Goal: Book appointment/travel/reservation

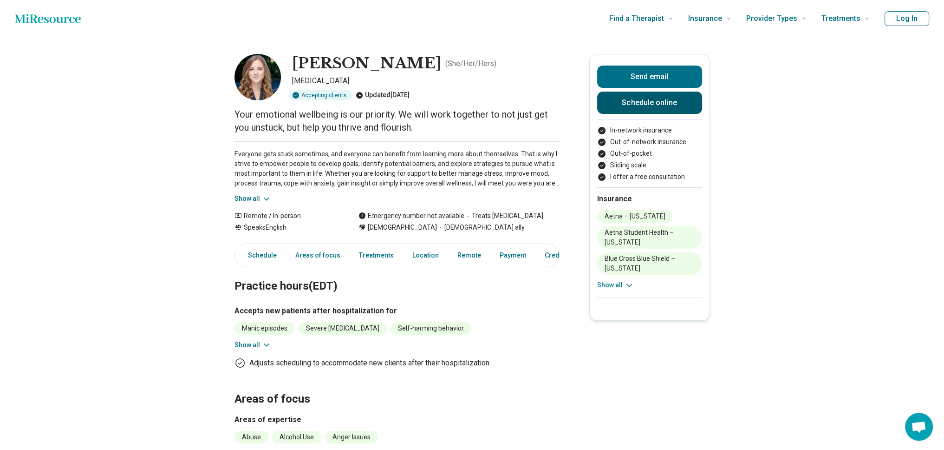
click at [682, 107] on link "Schedule online" at bounding box center [649, 102] width 105 height 22
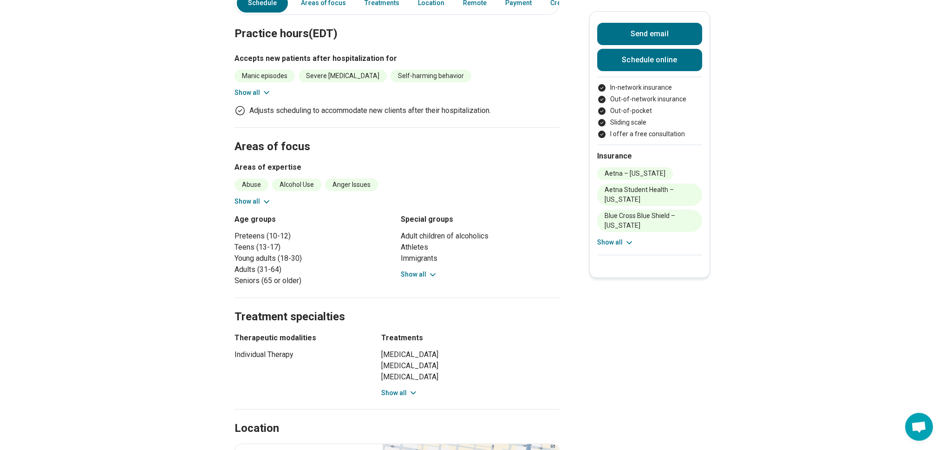
scroll to position [279, 0]
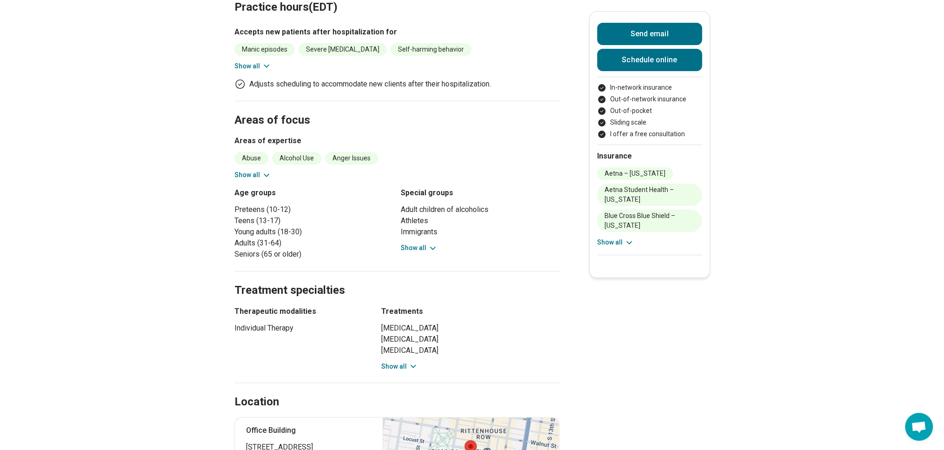
click at [248, 173] on button "Show all" at bounding box center [253, 175] width 37 height 10
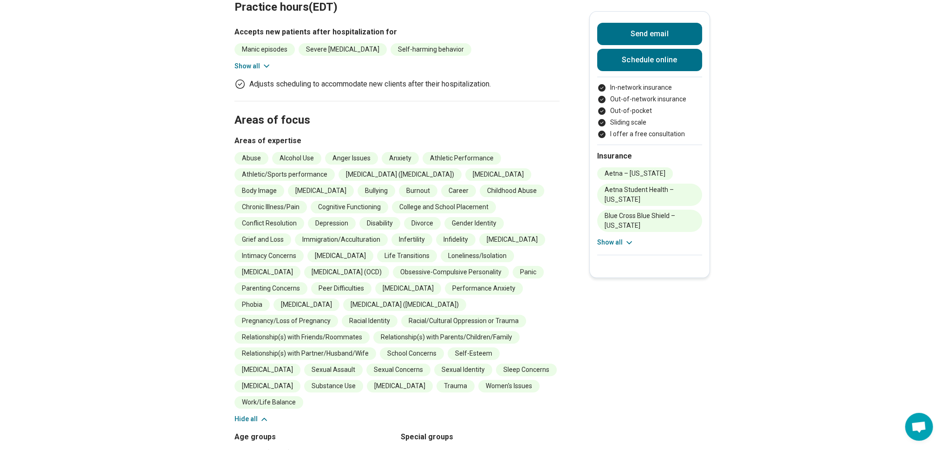
click at [401, 327] on li "Racial/Cultural Oppression or Trauma" at bounding box center [463, 320] width 125 height 13
click at [393, 278] on li "Obsessive-Compulsive Personality" at bounding box center [451, 272] width 116 height 13
copy li "Obsessive-Compulsive Personality"
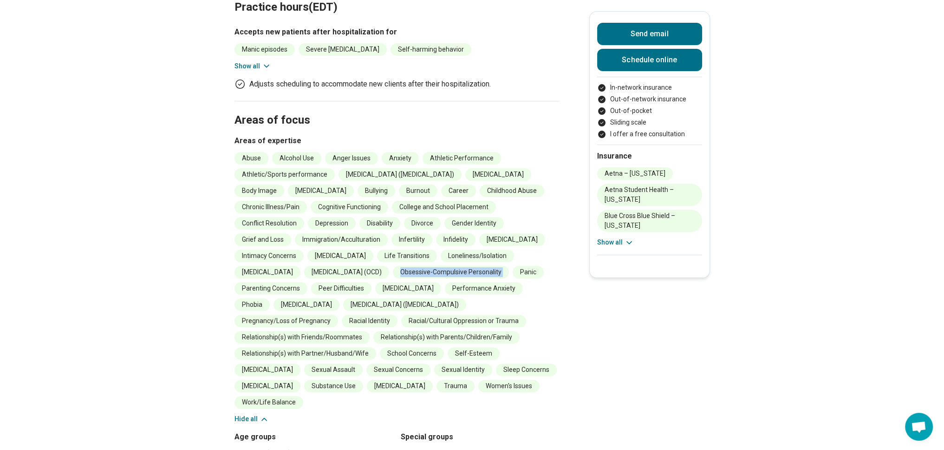
scroll to position [0, 0]
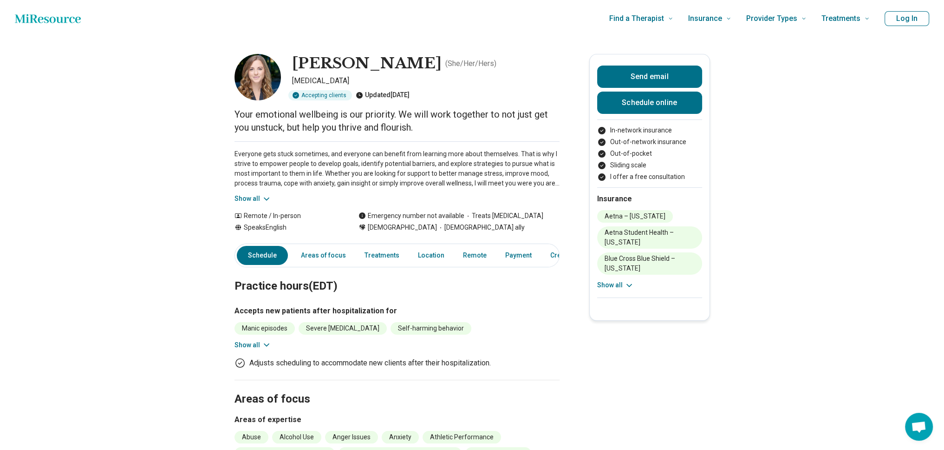
click at [301, 254] on link "Areas of focus" at bounding box center [323, 255] width 56 height 19
click at [255, 198] on button "Show all" at bounding box center [253, 199] width 37 height 10
